Goal: Check status: Check status

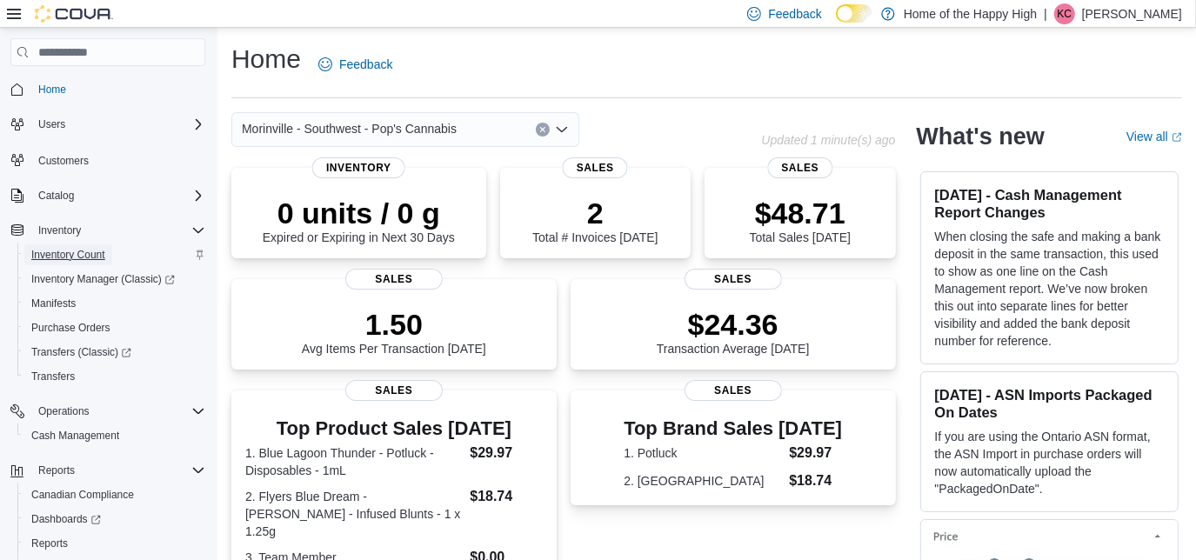
click at [69, 256] on span "Inventory Count" at bounding box center [68, 255] width 74 height 14
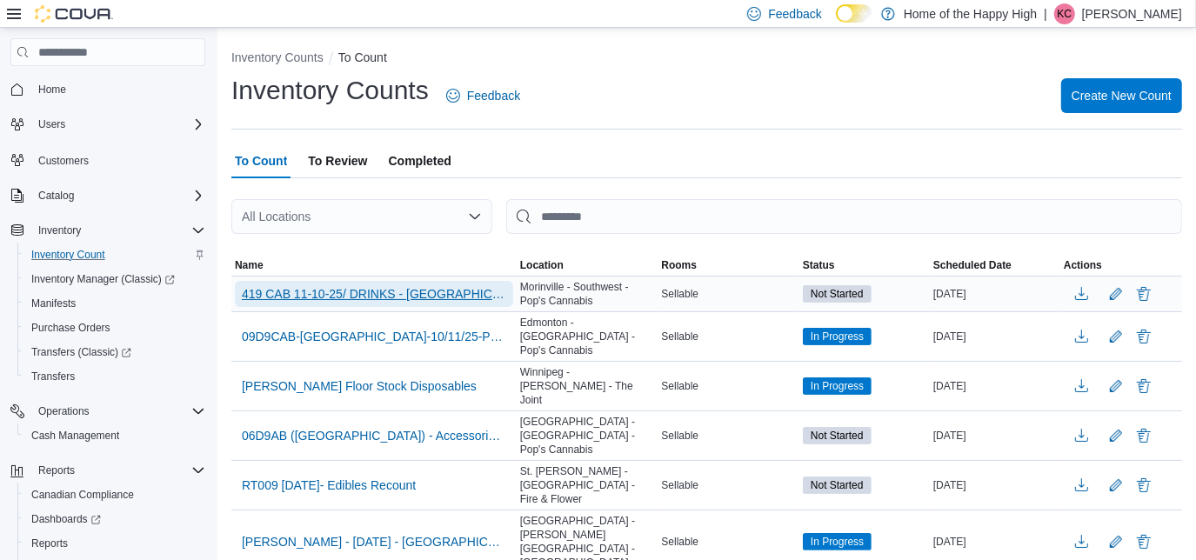
click at [387, 290] on span "419 CAB 11-10-25/ DRINKS - [GEOGRAPHIC_DATA] - Southwest - Pop's Cannabis" at bounding box center [374, 293] width 265 height 17
click at [269, 294] on span "419 CAB 11-10-25/ DRINKS - [GEOGRAPHIC_DATA] - Southwest - Pop's Cannabis" at bounding box center [374, 293] width 265 height 17
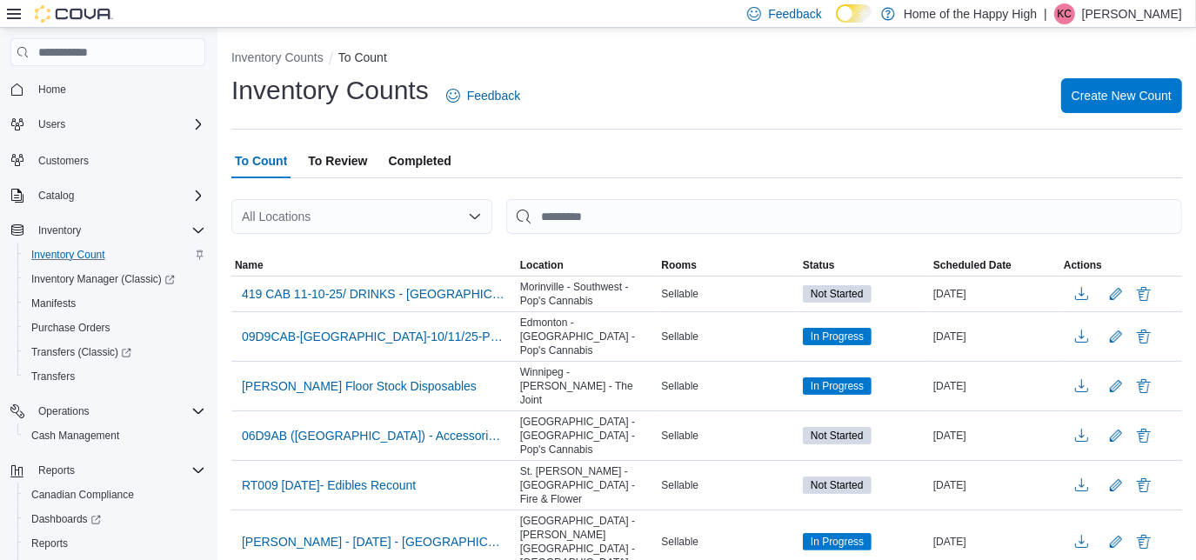
click at [754, 104] on div "Inventory Counts Feedback Create New Count" at bounding box center [706, 95] width 951 height 45
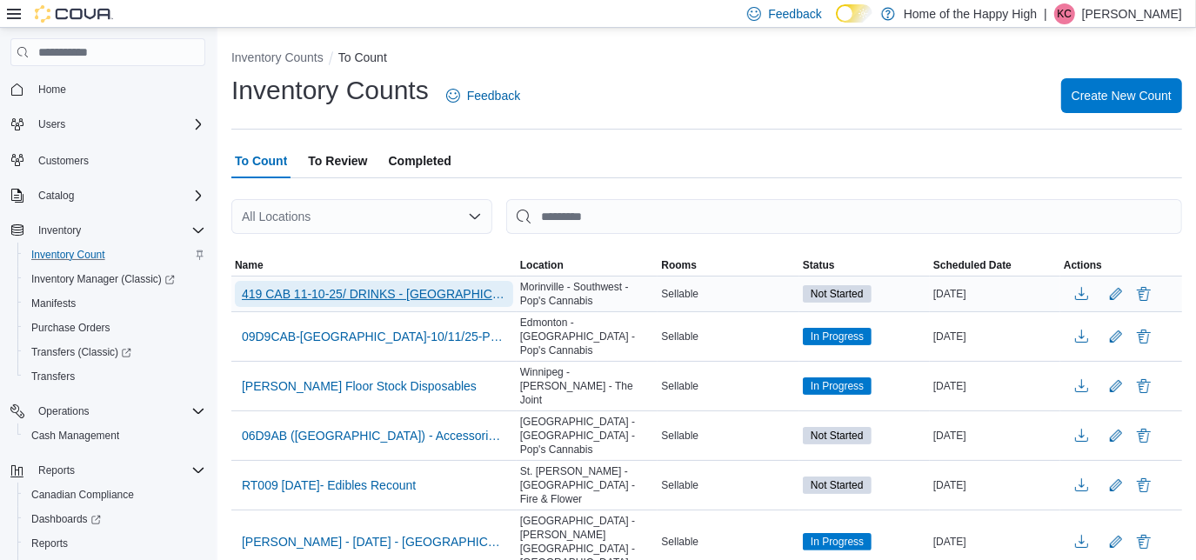
click at [257, 290] on span "419 CAB 11-10-25/ DRINKS - [GEOGRAPHIC_DATA] - Southwest - Pop's Cannabis" at bounding box center [374, 293] width 265 height 17
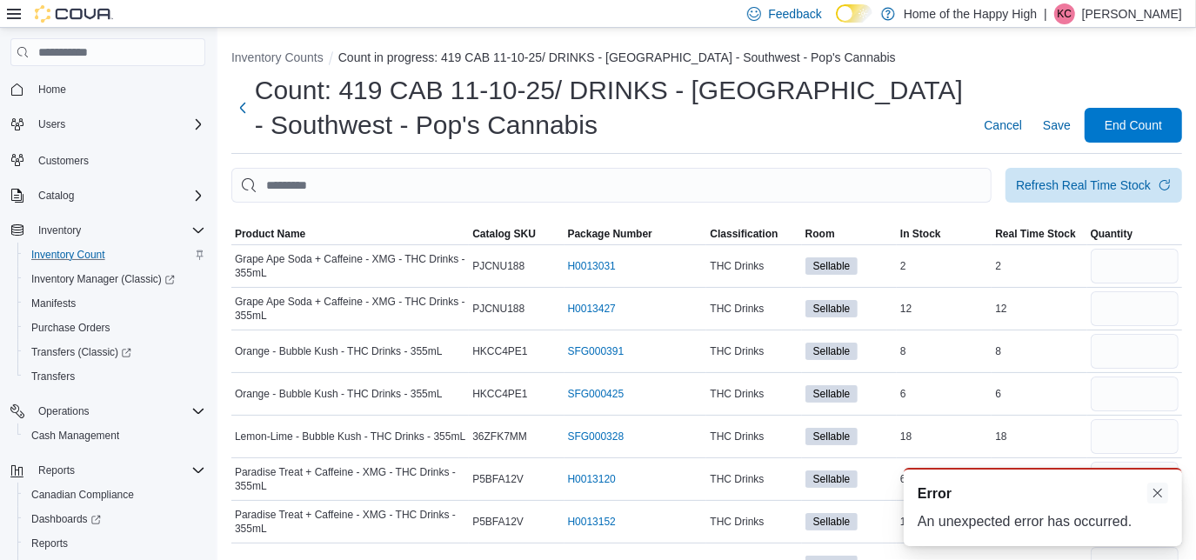
click at [1159, 491] on button "Dismiss toast" at bounding box center [1158, 493] width 21 height 21
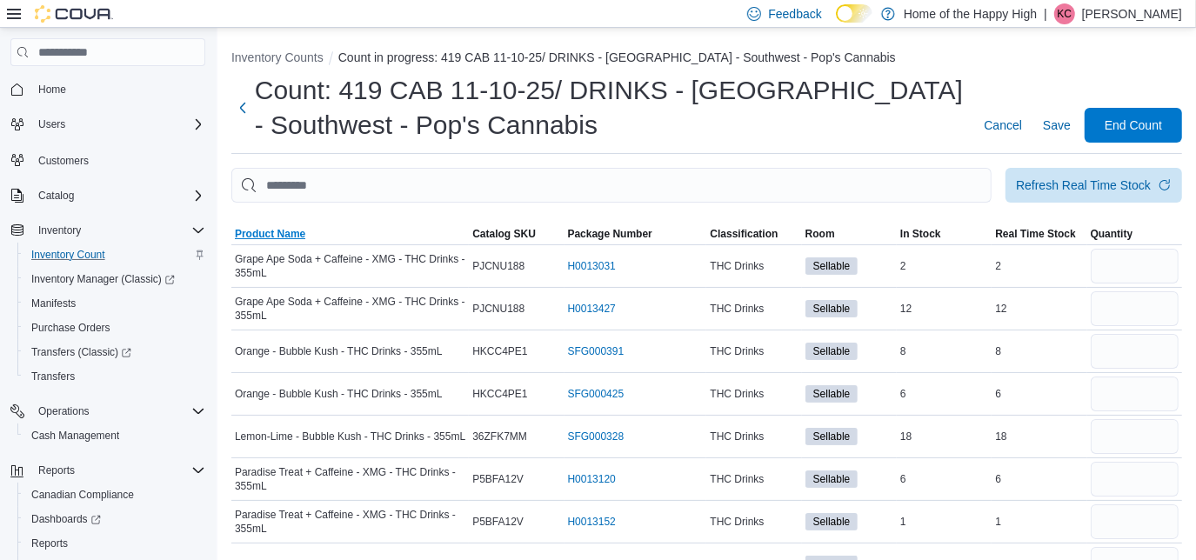
click at [298, 231] on span "Product Name" at bounding box center [270, 234] width 70 height 14
